Goal: Check status: Check status

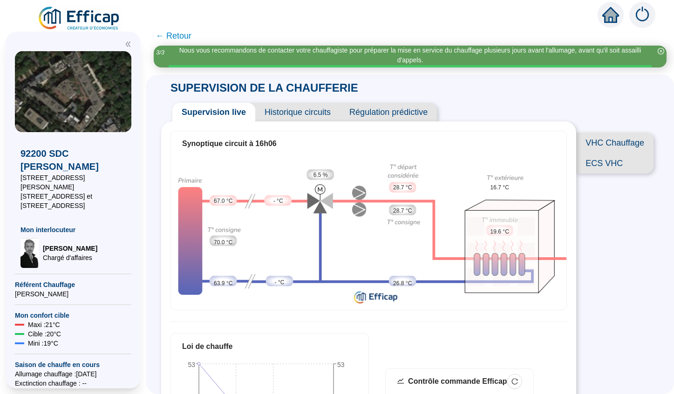
click at [179, 37] on span "← Retour" at bounding box center [174, 35] width 36 height 13
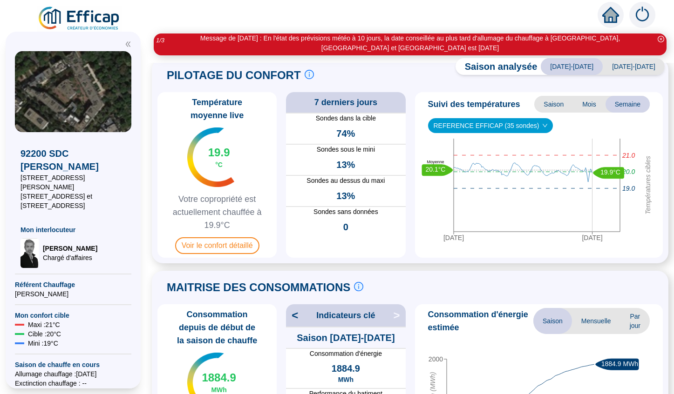
scroll to position [21, 0]
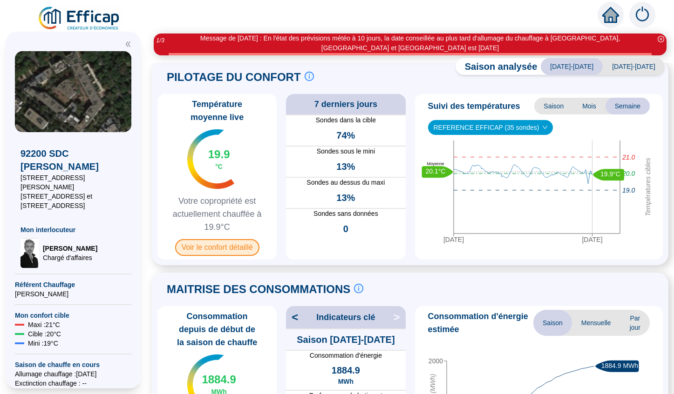
click at [240, 247] on span "Voir le confort détaillé" at bounding box center [217, 247] width 84 height 17
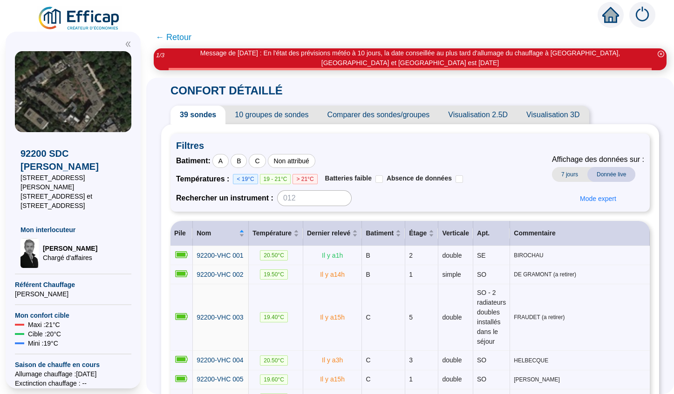
click at [174, 37] on span "← Retour" at bounding box center [174, 37] width 36 height 13
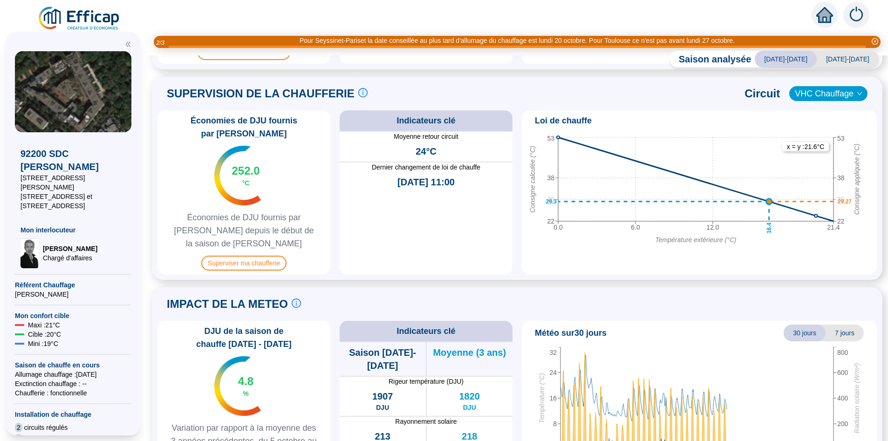
scroll to position [405, 0]
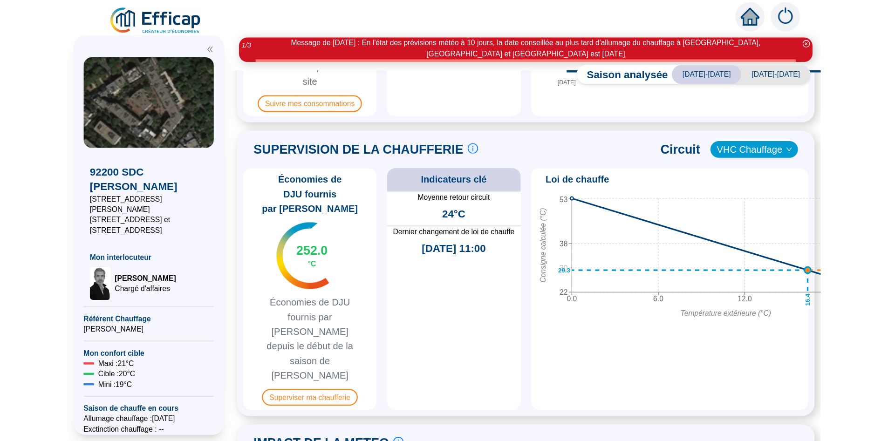
scroll to position [405, 0]
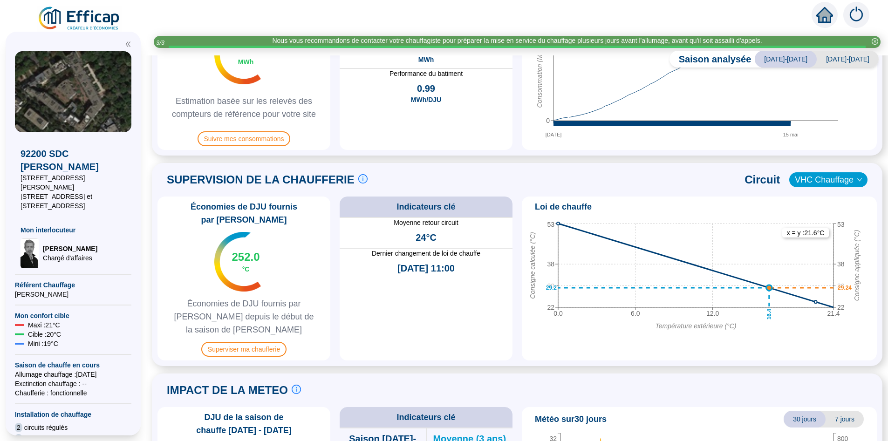
scroll to position [329, 0]
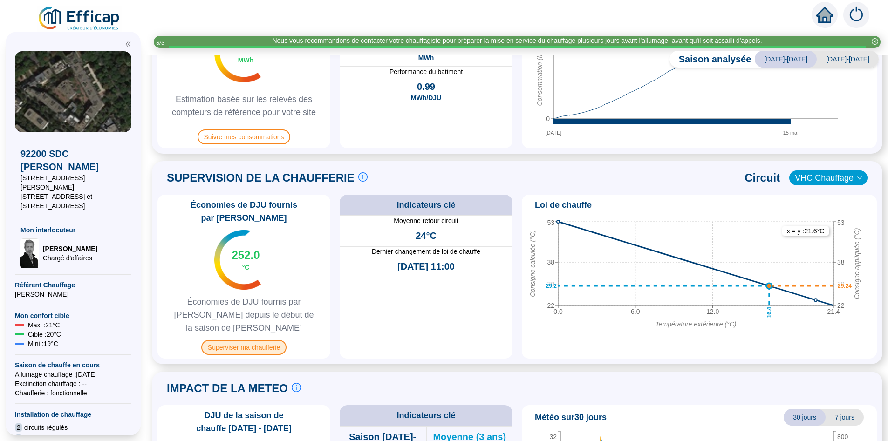
click at [262, 340] on span "Superviser ma chaufferie" at bounding box center [243, 347] width 85 height 15
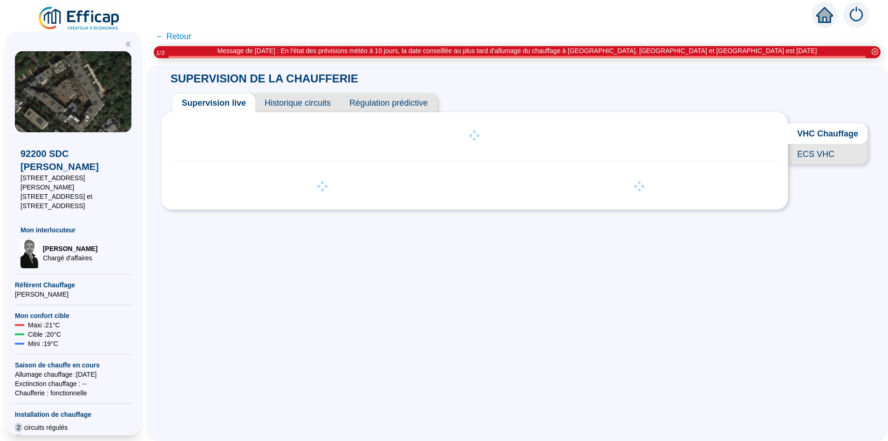
click at [315, 105] on span "Historique circuits" at bounding box center [297, 103] width 85 height 19
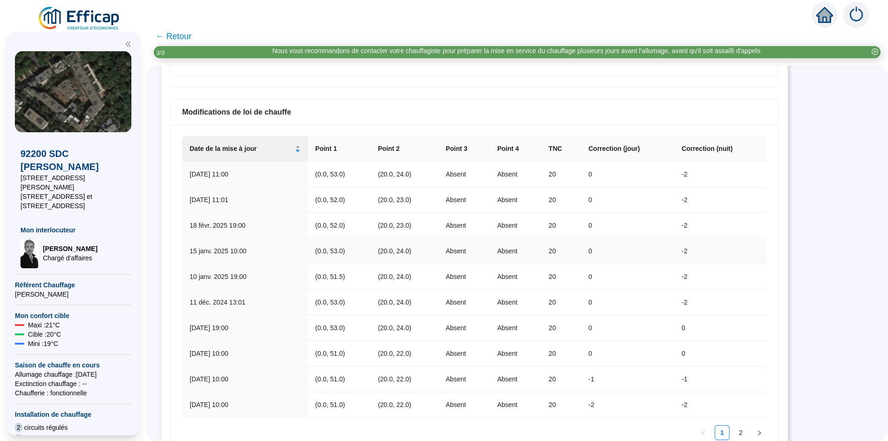
scroll to position [194, 0]
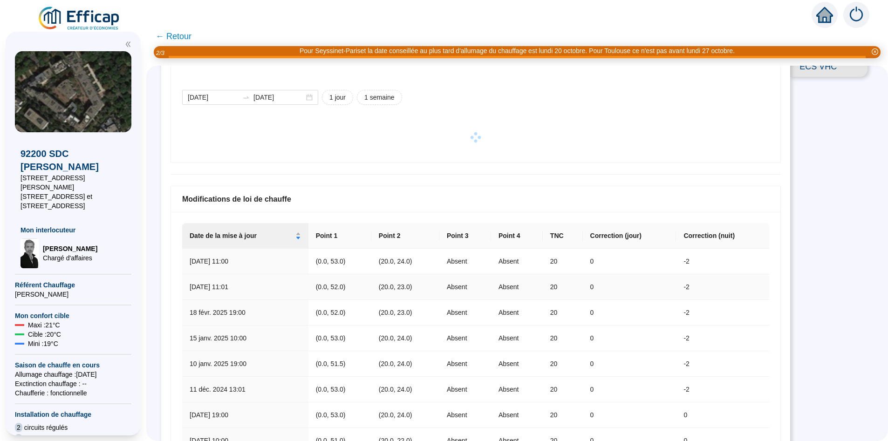
scroll to position [86, 0]
